Goal: Check status: Check status

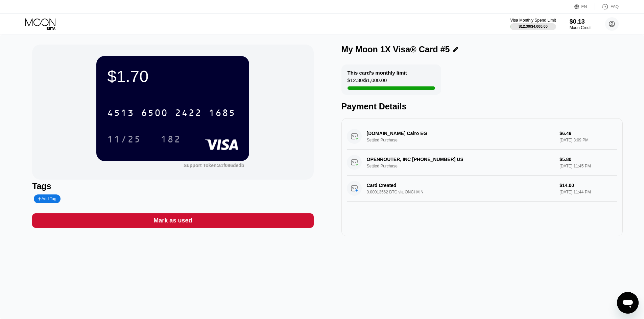
click at [26, 17] on div "Visa Monthly Spend Limit $12.30 / $4,000.00 $0.13 Moon Credit dasa dsadsa [EMAI…" at bounding box center [322, 24] width 644 height 20
click at [44, 24] on icon at bounding box center [40, 24] width 31 height 12
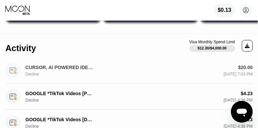
scroll to position [68, 0]
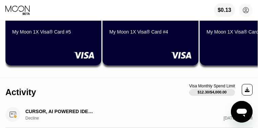
click at [54, 78] on div "Activity Visa Monthly Spend Limit $12.30 / $4,000.00" at bounding box center [128, 90] width 247 height 24
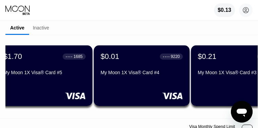
scroll to position [0, 0]
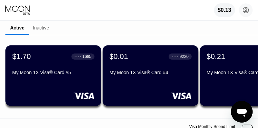
click at [39, 91] on div "$1.70 ● ● ● ● 1685 My Moon 1X Visa® Card #5" at bounding box center [53, 75] width 96 height 61
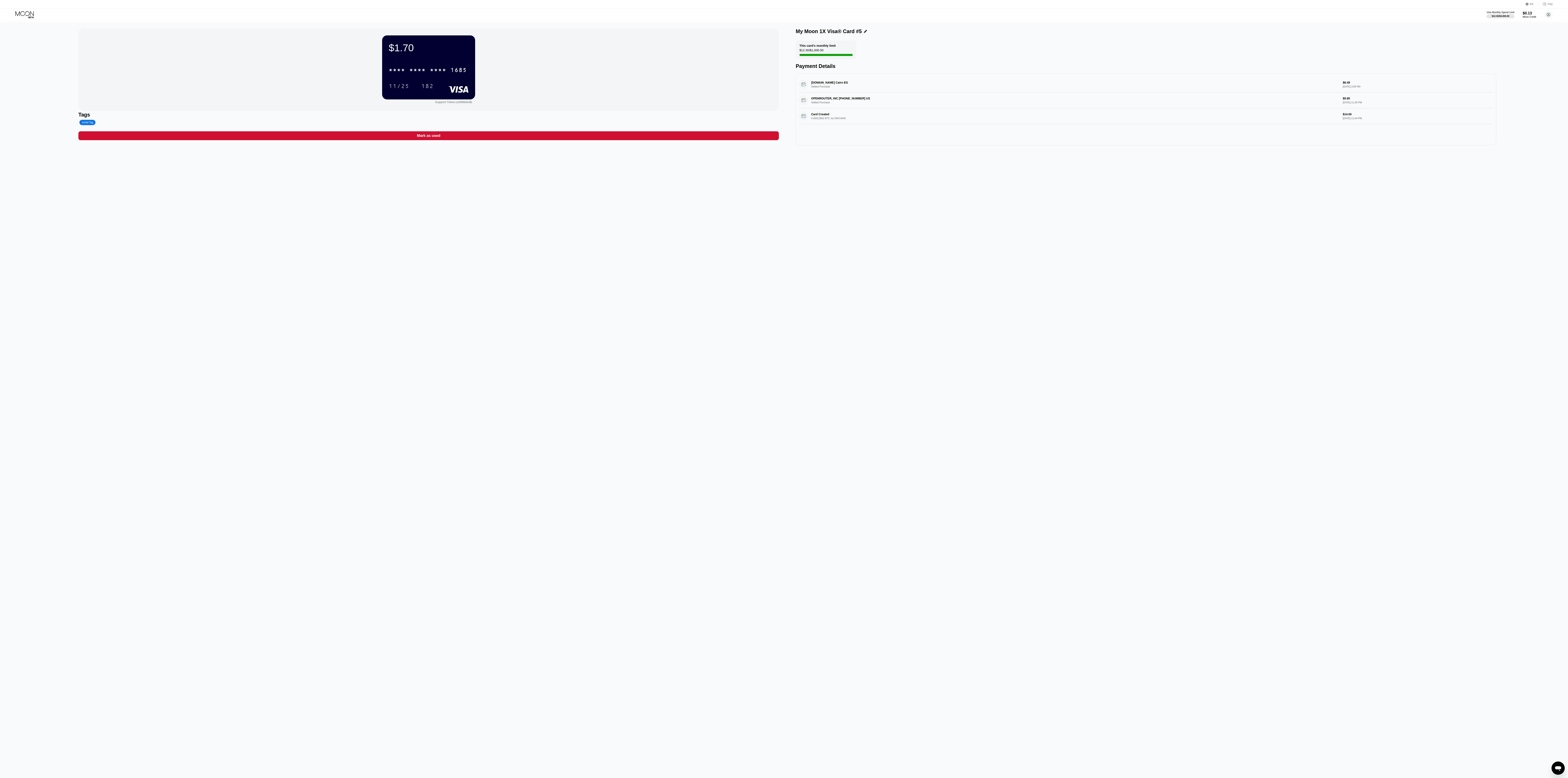
click at [392, 127] on div "[DOMAIN_NAME] Cairo EG Settled Purchase $6.49 [DATE] 3:09 PM OPENROUTER, INC [P…" at bounding box center [1146, 109] width 701 height 72
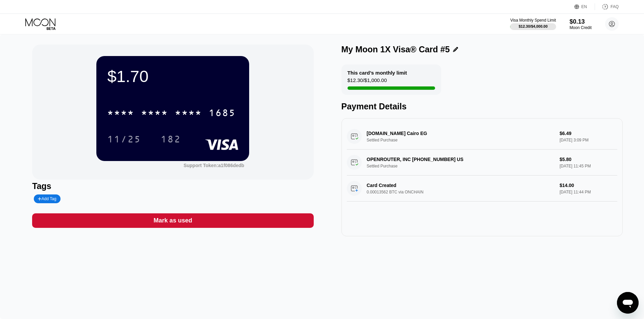
drag, startPoint x: 535, startPoint y: 86, endPoint x: 530, endPoint y: 101, distance: 15.7
drag, startPoint x: 530, startPoint y: 101, endPoint x: 450, endPoint y: 113, distance: 81.0
click at [448, 118] on div "This card’s monthly limit $12.30 / $1,000.00 Payment Details [DOMAIN_NAME] Cair…" at bounding box center [481, 151] width 281 height 172
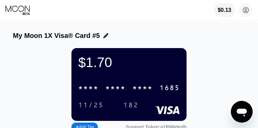
click at [98, 32] on div "My Moon 1X Visa® Card #5" at bounding box center [129, 36] width 232 height 8
click at [103, 34] on icon at bounding box center [105, 35] width 5 height 5
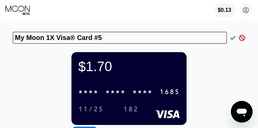
drag, startPoint x: 102, startPoint y: 37, endPoint x: 28, endPoint y: 35, distance: 73.7
click at [28, 35] on input "My Moon 1X Visa® Card #5" at bounding box center [120, 38] width 214 height 12
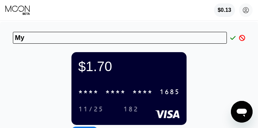
type input "My"
drag, startPoint x: 139, startPoint y: 64, endPoint x: 174, endPoint y: 57, distance: 35.1
click at [139, 64] on div "$1.70" at bounding box center [128, 66] width 101 height 15
click at [234, 39] on icon at bounding box center [232, 38] width 5 height 6
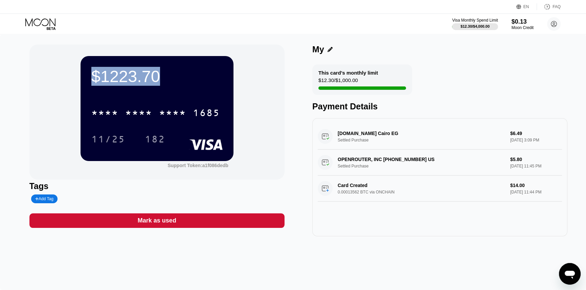
drag, startPoint x: 136, startPoint y: 75, endPoint x: 104, endPoint y: 78, distance: 31.9
click at [91, 75] on div "$1223.70 * * * * * * * * * * * * 1685 11/25 182" at bounding box center [156, 108] width 153 height 105
click at [146, 81] on div "$1223.70" at bounding box center [156, 76] width 131 height 19
click at [309, 250] on div "$1223.70 * * * * * * * * * * * * 1685 11/25 182 Support Token: a1f086dedb Tags …" at bounding box center [293, 162] width 586 height 256
